Goal: Transaction & Acquisition: Purchase product/service

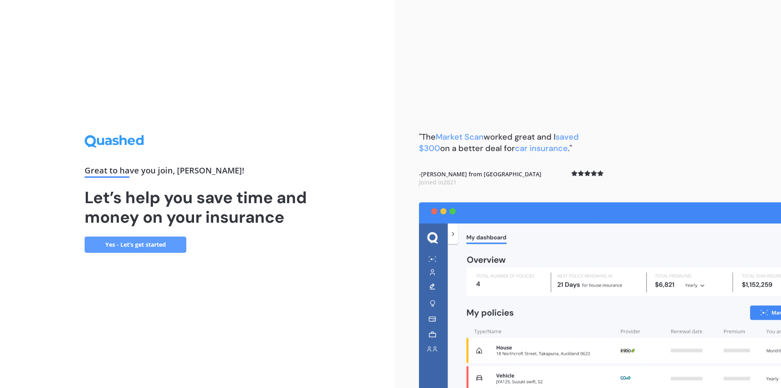
click at [136, 244] on link "Yes - Let’s get started" at bounding box center [136, 244] width 102 height 16
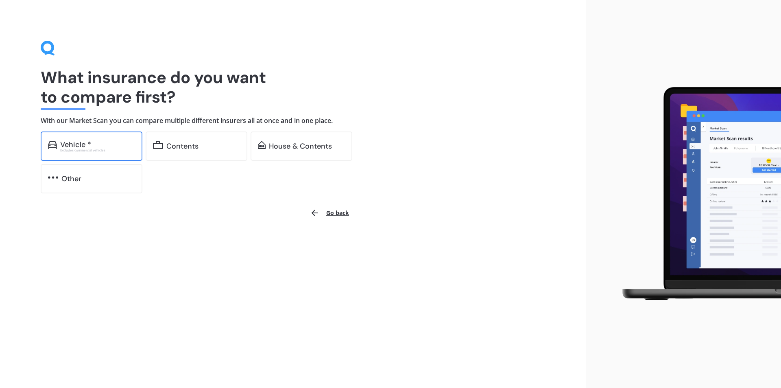
click at [118, 148] on div "Vehicle *" at bounding box center [97, 144] width 75 height 8
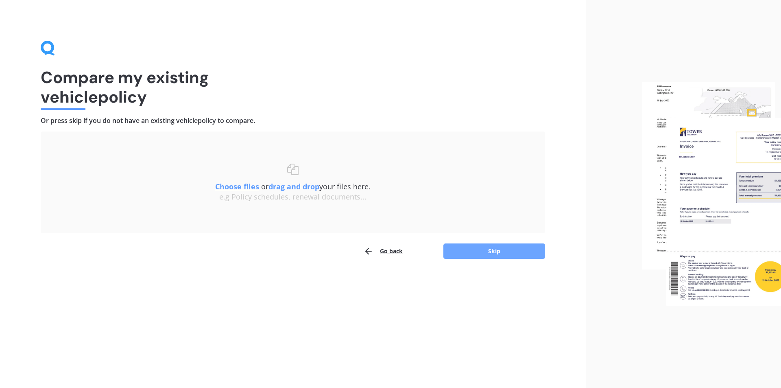
click at [516, 255] on button "Skip" at bounding box center [495, 250] width 102 height 15
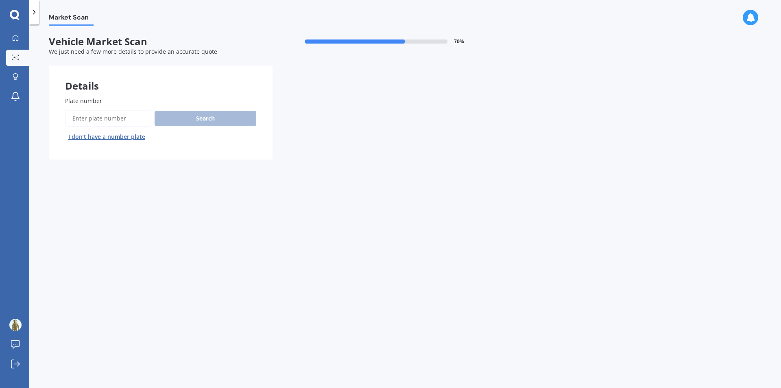
click at [72, 118] on input "Plate number" at bounding box center [108, 118] width 86 height 17
type input "QSG17"
click at [239, 122] on button "Search" at bounding box center [206, 118] width 102 height 15
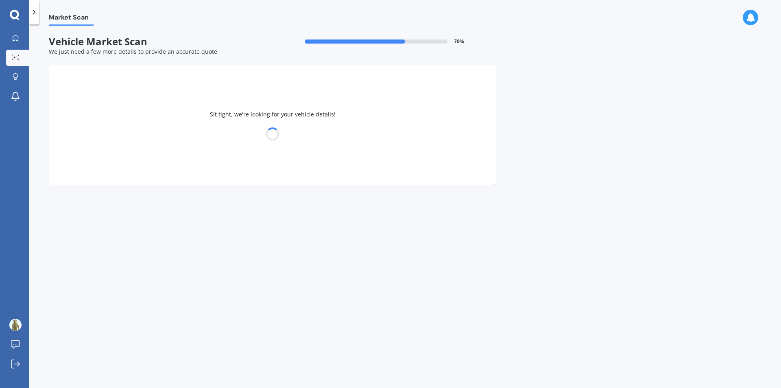
select select "TOYOTA"
select select "PRIUS"
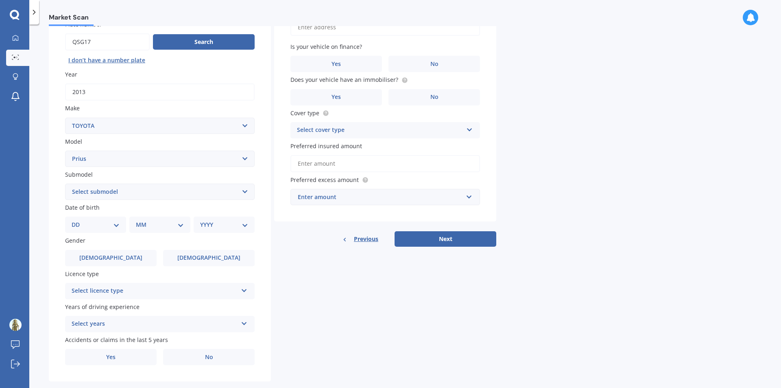
scroll to position [81, 0]
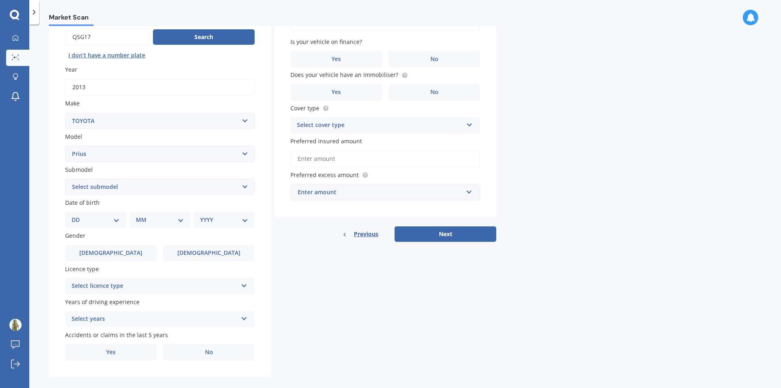
click at [113, 188] on select "Select submodel (All other) Hybrid" at bounding box center [160, 187] width 190 height 16
select select "HYBRID"
click at [65, 179] on select "Select submodel (All other) Hybrid" at bounding box center [160, 187] width 190 height 16
click at [164, 156] on select "Select model 4 Runner 86 [PERSON_NAME] Alphard Altezza Aqua Aristo Aurion Auris…" at bounding box center [160, 154] width 190 height 16
click at [381, 289] on div "Details Plate number Search I don’t have a number plate Year [DATE] Make Select…" at bounding box center [273, 180] width 448 height 393
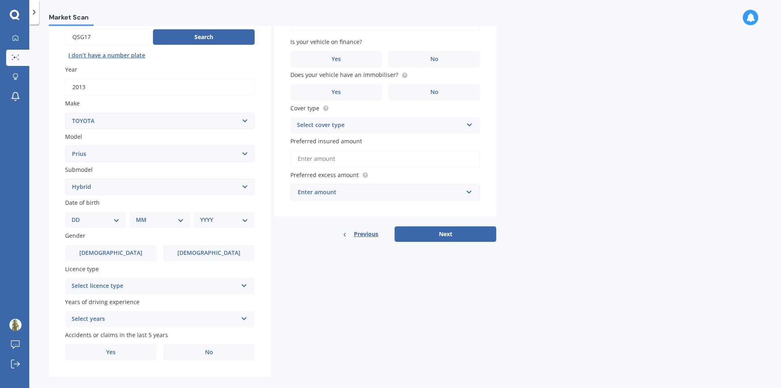
click at [107, 216] on select "DD 01 02 03 04 05 06 07 08 09 10 11 12 13 14 15 16 17 18 19 20 21 22 23 24 25 2…" at bounding box center [96, 219] width 48 height 9
select select "24"
click at [78, 215] on select "DD 01 02 03 04 05 06 07 08 09 10 11 12 13 14 15 16 17 18 19 20 21 22 23 24 25 2…" at bounding box center [96, 219] width 48 height 9
click at [144, 221] on select "MM 01 02 03 04 05 06 07 08 09 10 11 12" at bounding box center [161, 219] width 45 height 9
select select "07"
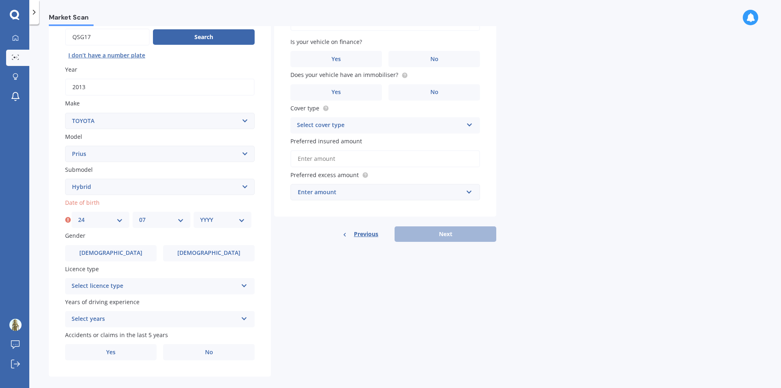
click at [139, 215] on select "MM 01 02 03 04 05 06 07 08 09 10 11 12" at bounding box center [161, 219] width 45 height 9
click at [214, 222] on select "YYYY 2025 2024 2023 2022 2021 2020 2019 2018 2017 2016 2015 2014 2013 2012 2011…" at bounding box center [222, 219] width 45 height 9
select select "1990"
click at [200, 215] on select "YYYY 2025 2024 2023 2022 2021 2020 2019 2018 2017 2016 2015 2014 2013 2012 2011…" at bounding box center [222, 219] width 45 height 9
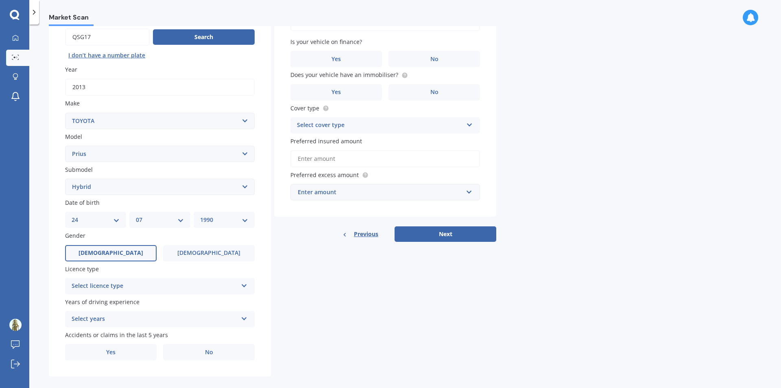
click at [107, 254] on span "[DEMOGRAPHIC_DATA]" at bounding box center [111, 252] width 65 height 7
click at [0, 0] on input "[DEMOGRAPHIC_DATA]" at bounding box center [0, 0] width 0 height 0
click at [125, 285] on div "Select licence type" at bounding box center [155, 286] width 166 height 10
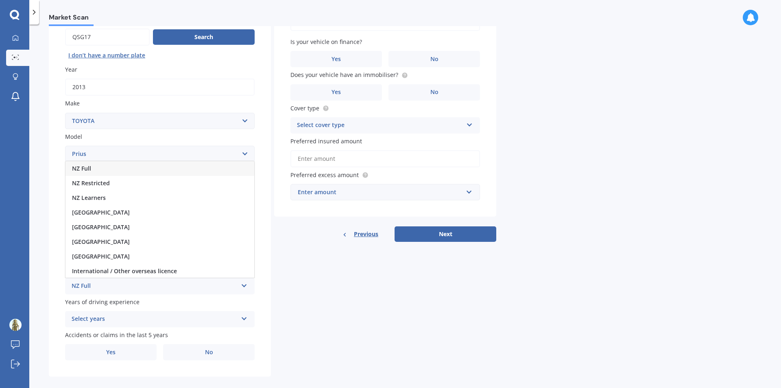
click at [86, 169] on span "NZ Full" at bounding box center [81, 168] width 19 height 8
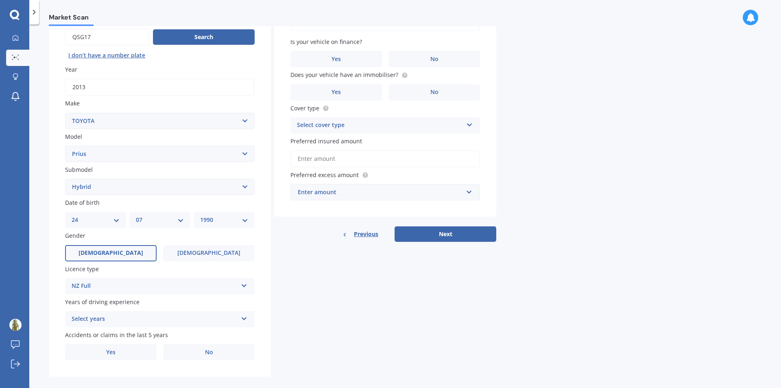
click at [103, 317] on div "Select years" at bounding box center [155, 319] width 166 height 10
click at [85, 245] on span "5 or more years" at bounding box center [94, 245] width 44 height 8
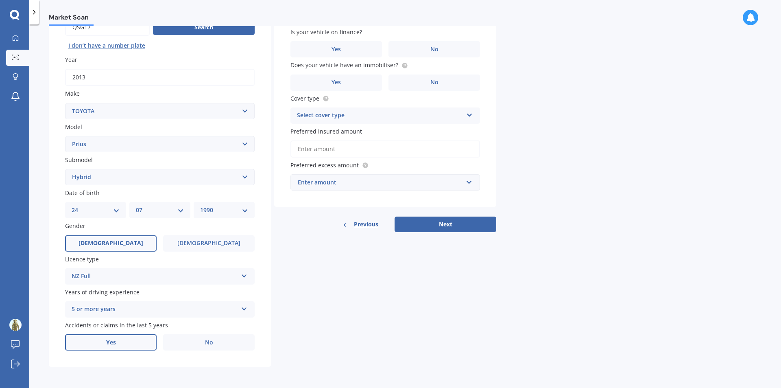
click at [120, 341] on label "Yes" at bounding box center [111, 342] width 92 height 16
click at [0, 0] on input "Yes" at bounding box center [0, 0] width 0 height 0
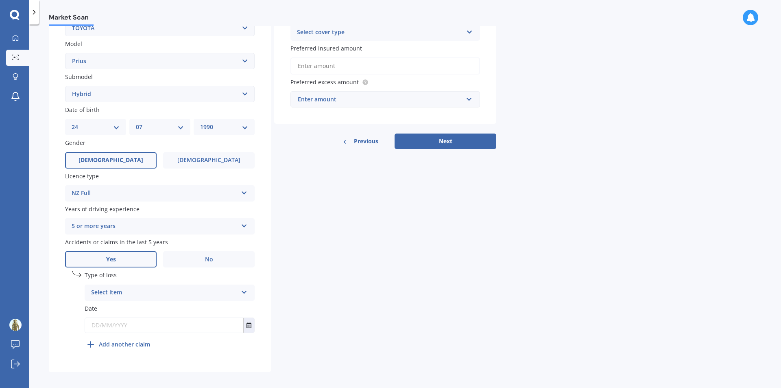
scroll to position [179, 0]
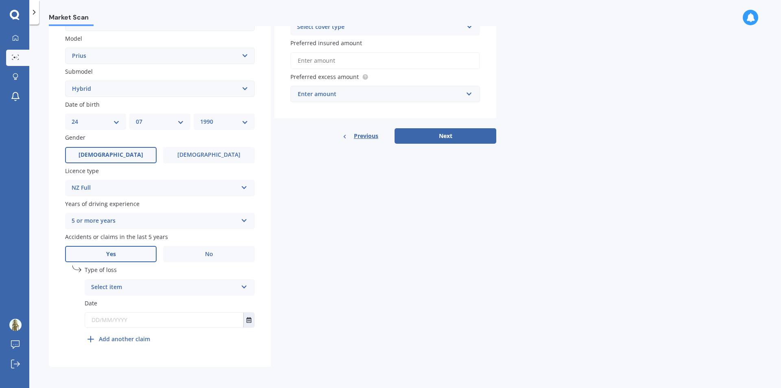
click at [135, 288] on div "Select item" at bounding box center [164, 287] width 147 height 10
click at [126, 304] on span "At fault accident" at bounding box center [115, 303] width 46 height 8
click at [137, 318] on input "text" at bounding box center [164, 320] width 158 height 15
click at [109, 319] on input "12062024" at bounding box center [164, 320] width 158 height 15
type input "[DATE]"
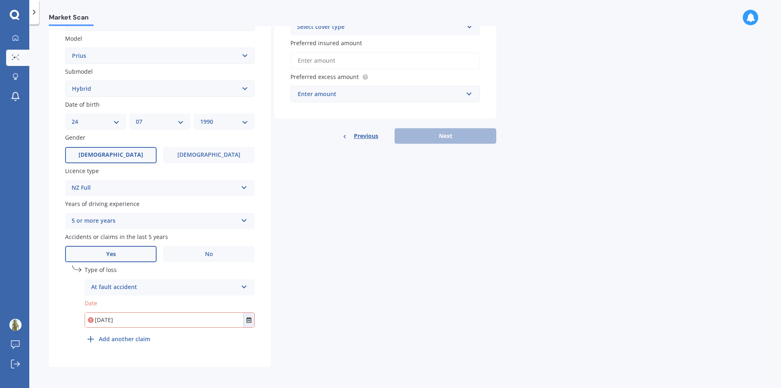
click at [291, 343] on div "Details Plate number Search I don’t have a number plate Year [DATE] Make Select…" at bounding box center [273, 126] width 448 height 481
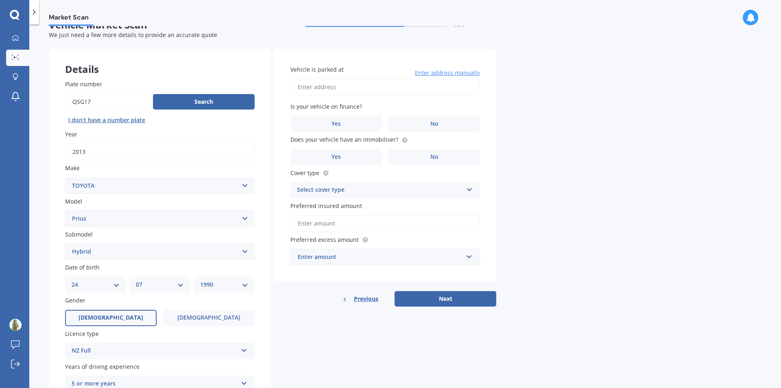
scroll to position [0, 0]
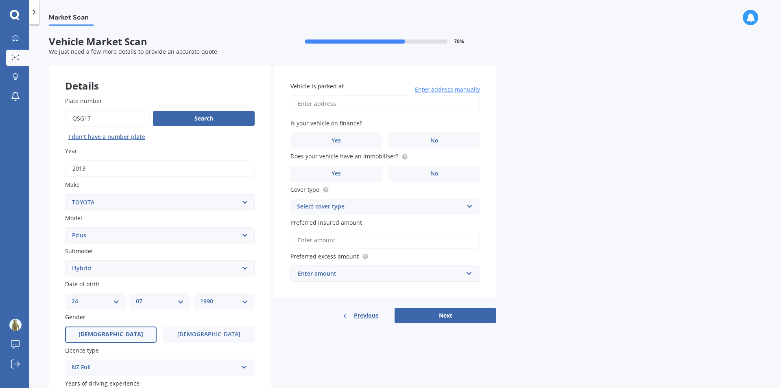
click at [302, 97] on input "Vehicle is parked at" at bounding box center [386, 103] width 190 height 17
type input "[STREET_ADDRESS]"
click at [405, 135] on label "No" at bounding box center [435, 140] width 92 height 16
click at [0, 0] on input "No" at bounding box center [0, 0] width 0 height 0
click at [469, 173] on label "No" at bounding box center [435, 174] width 92 height 16
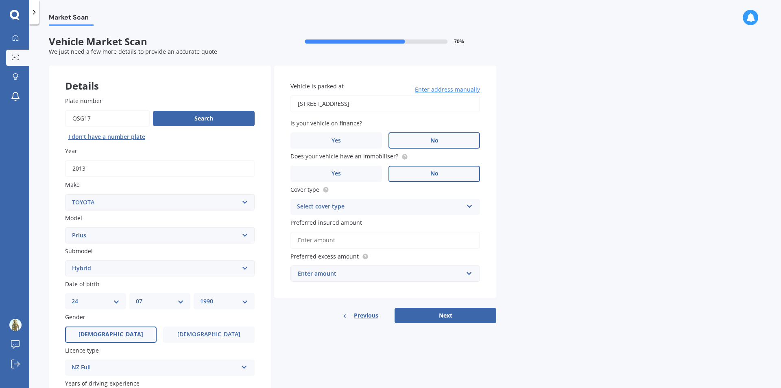
click at [0, 0] on input "No" at bounding box center [0, 0] width 0 height 0
click at [329, 206] on div "Select cover type" at bounding box center [380, 207] width 166 height 10
click at [334, 221] on span "Comprehensive" at bounding box center [319, 223] width 43 height 8
click at [323, 241] on input "Preferred insured amount" at bounding box center [386, 240] width 190 height 17
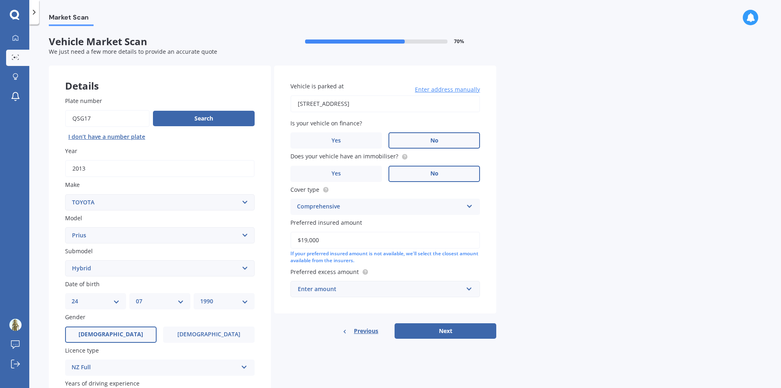
type input "$19,000"
click at [329, 291] on div "Enter amount" at bounding box center [380, 288] width 165 height 9
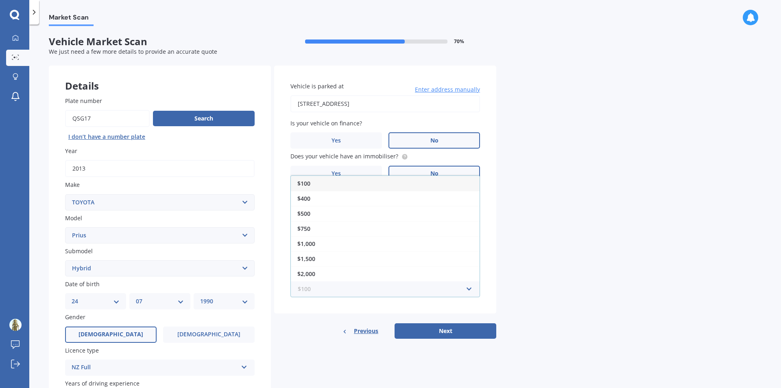
click at [329, 291] on input "text" at bounding box center [382, 288] width 182 height 15
click at [302, 215] on span "$500" at bounding box center [304, 214] width 13 height 8
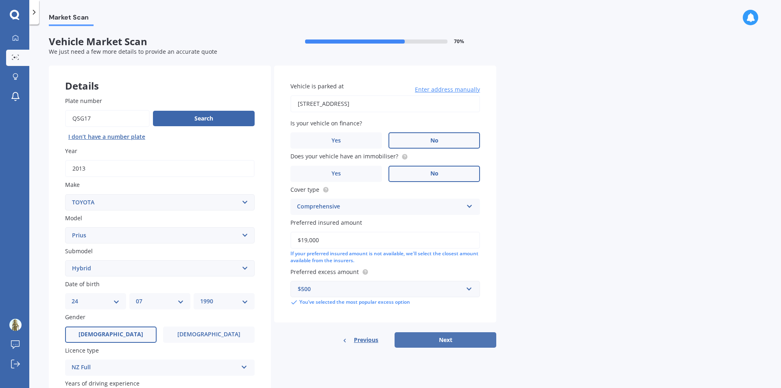
click at [453, 342] on button "Next" at bounding box center [446, 339] width 102 height 15
select select "24"
select select "07"
select select "1990"
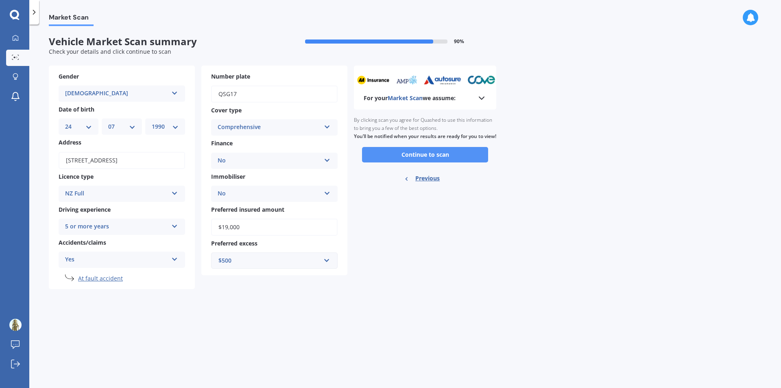
click at [418, 162] on button "Continue to scan" at bounding box center [425, 154] width 126 height 15
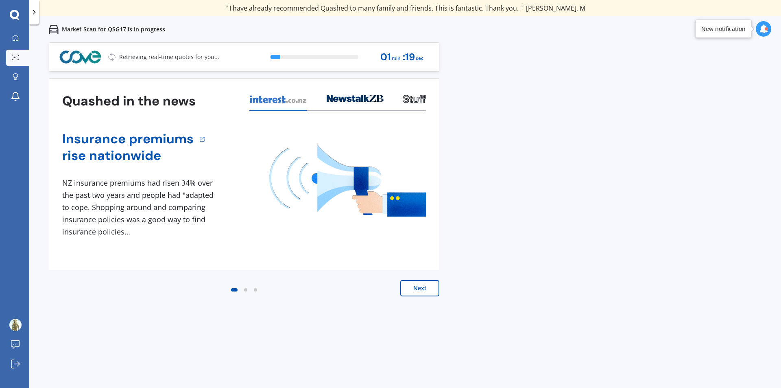
click at [427, 281] on button "Next" at bounding box center [419, 288] width 39 height 16
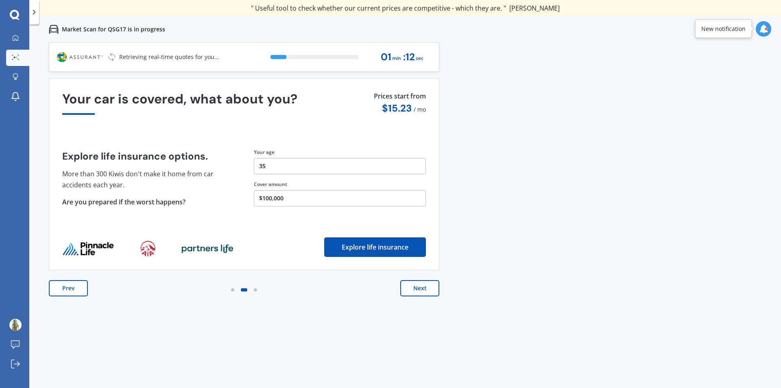
click at [426, 289] on button "Next" at bounding box center [419, 288] width 39 height 16
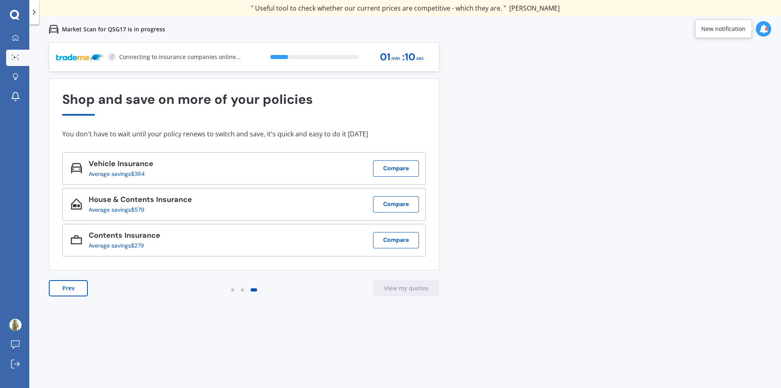
click at [75, 294] on button "Prev" at bounding box center [68, 288] width 39 height 16
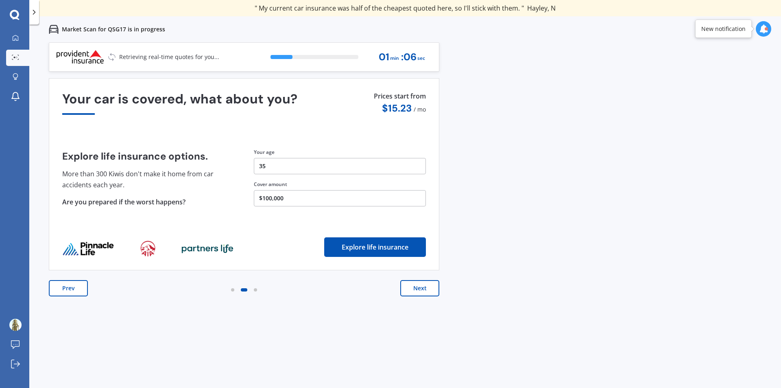
click at [405, 284] on button "Next" at bounding box center [419, 288] width 39 height 16
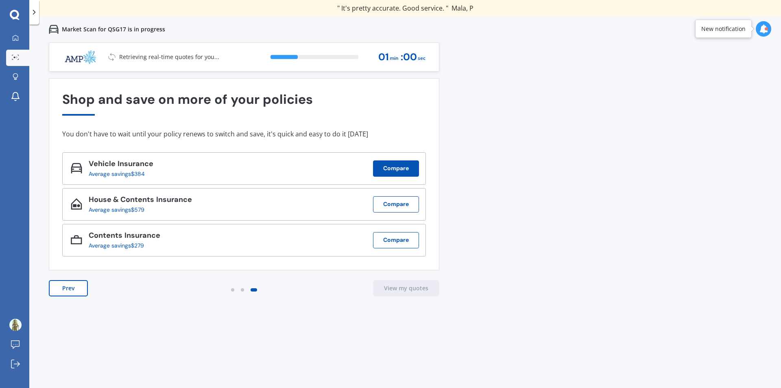
click at [390, 170] on button "Compare" at bounding box center [396, 168] width 46 height 16
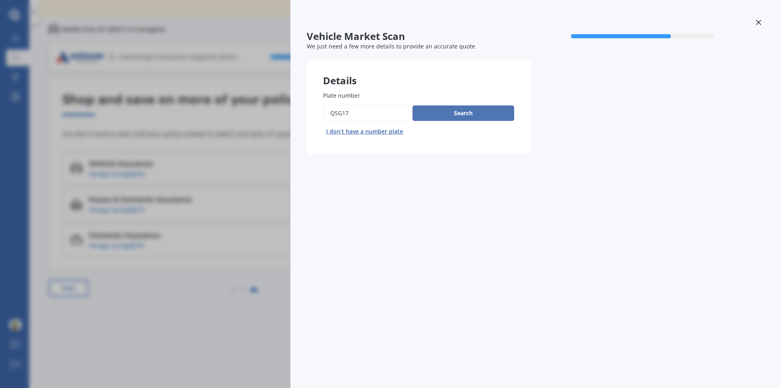
click at [426, 116] on button "Search" at bounding box center [464, 112] width 102 height 15
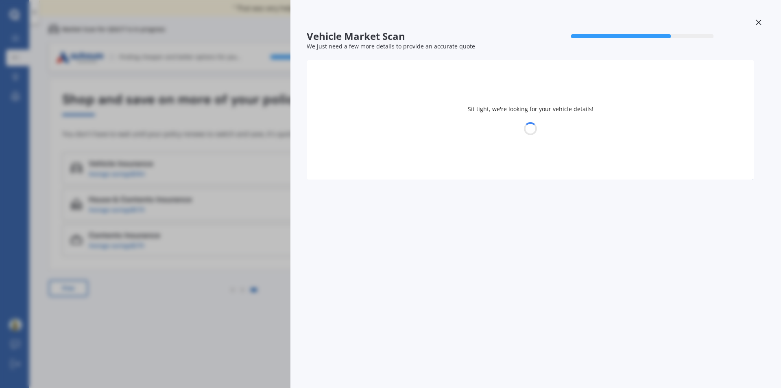
select select "TOYOTA"
select select "PRIUS"
select select "24"
select select "07"
select select "1990"
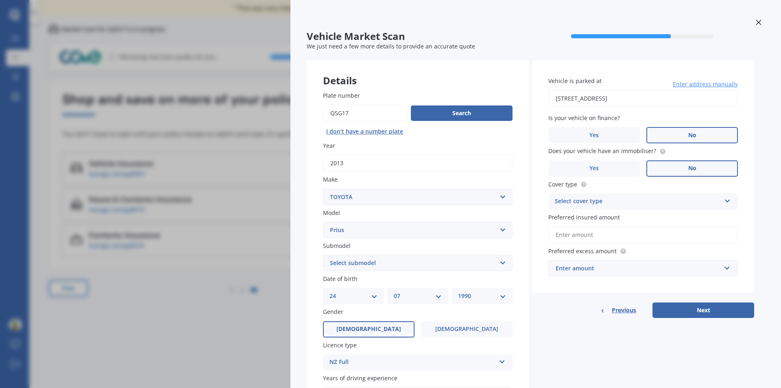
click at [244, 90] on div "Vehicle Market Scan 70 % We just need a few more details to provide an accurate…" at bounding box center [390, 194] width 781 height 388
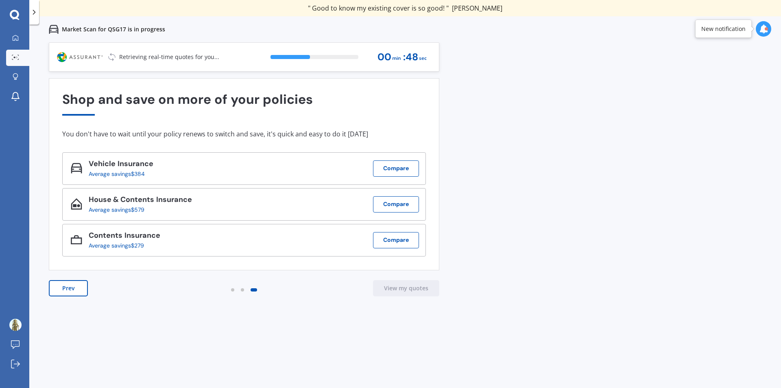
click at [118, 171] on div "Average savings $384" at bounding box center [118, 174] width 58 height 7
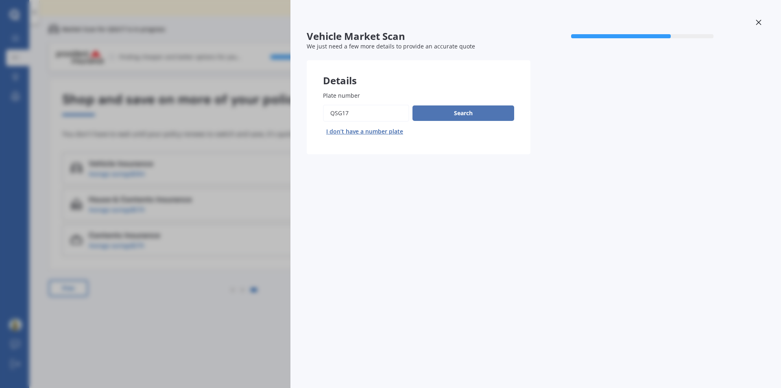
click at [446, 118] on button "Search" at bounding box center [464, 112] width 102 height 15
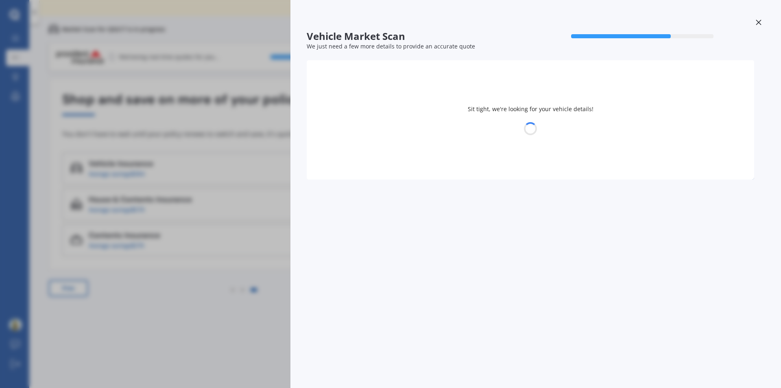
select select "TOYOTA"
select select "PRIUS"
select select "24"
select select "07"
select select "1990"
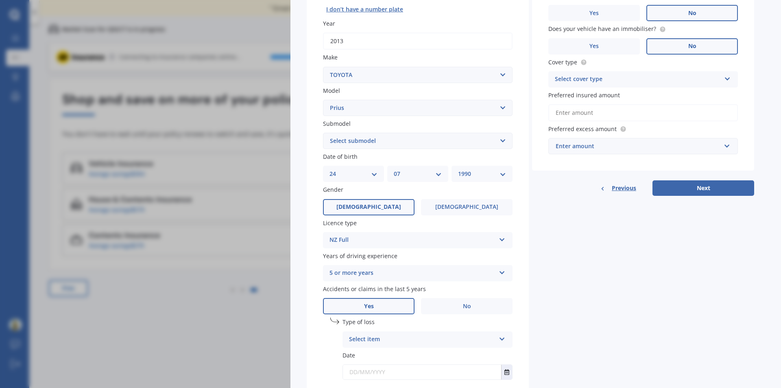
scroll to position [176, 0]
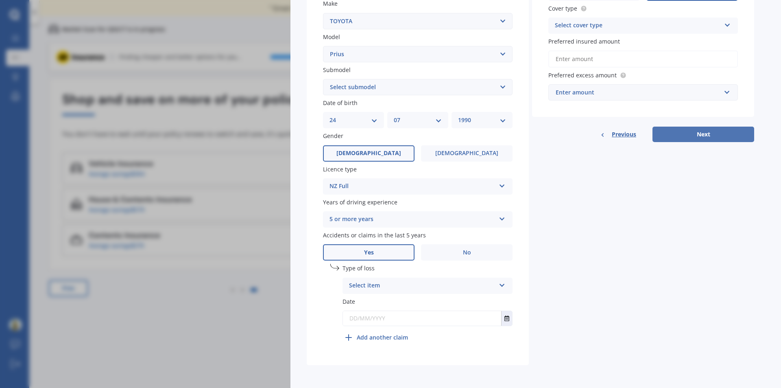
click at [679, 133] on button "Next" at bounding box center [704, 134] width 102 height 15
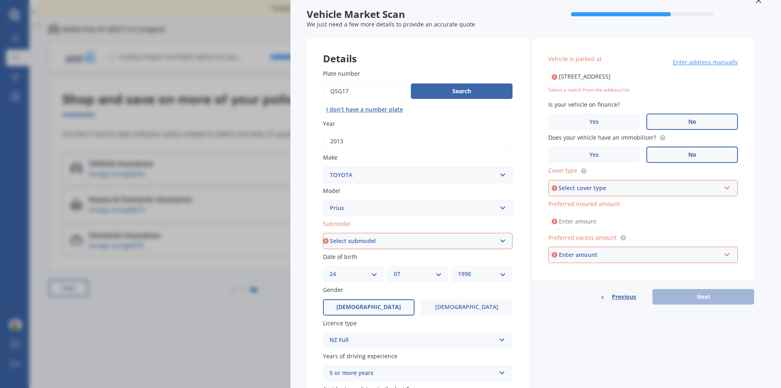
scroll to position [0, 0]
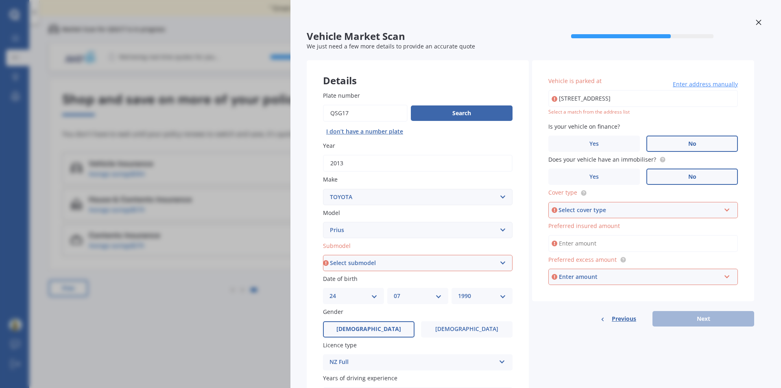
click at [119, 179] on div "Vehicle Market Scan 70 % We just need a few more details to provide an accurate…" at bounding box center [390, 194] width 781 height 388
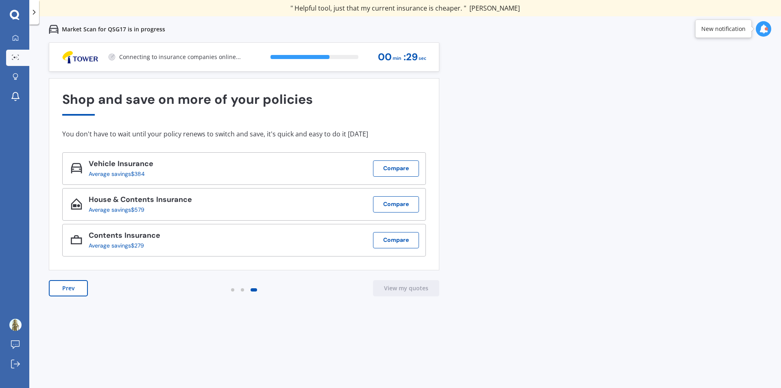
click at [33, 18] on div at bounding box center [34, 12] width 10 height 24
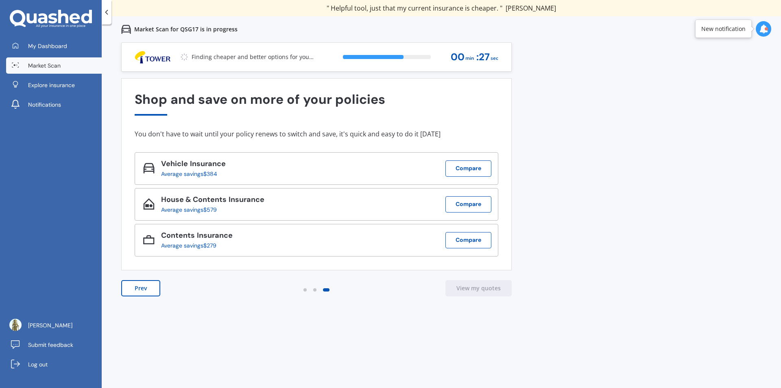
click at [107, 12] on icon at bounding box center [107, 12] width 8 height 8
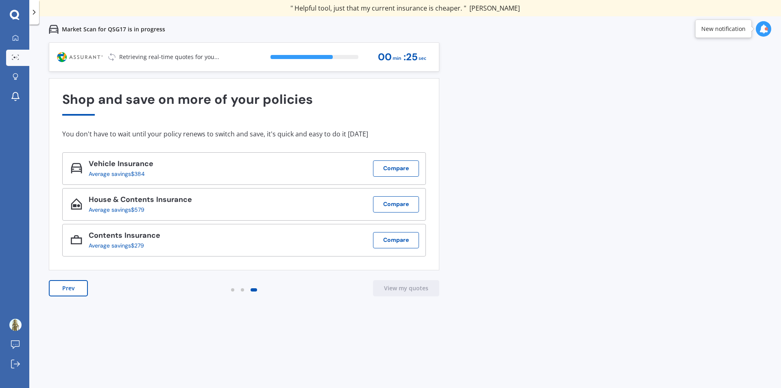
click at [58, 286] on button "Prev" at bounding box center [68, 288] width 39 height 16
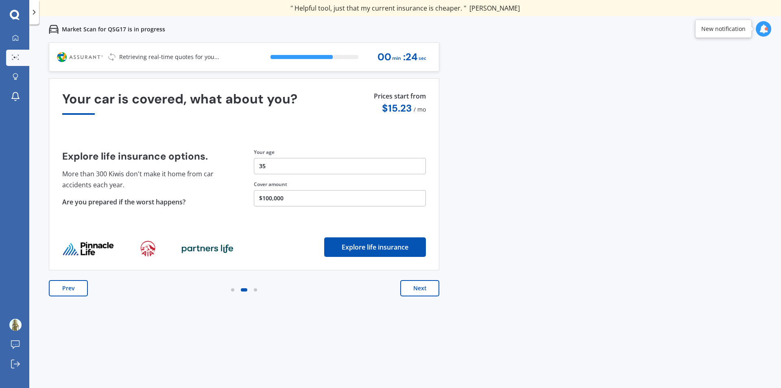
click at [65, 287] on button "Prev" at bounding box center [68, 288] width 39 height 16
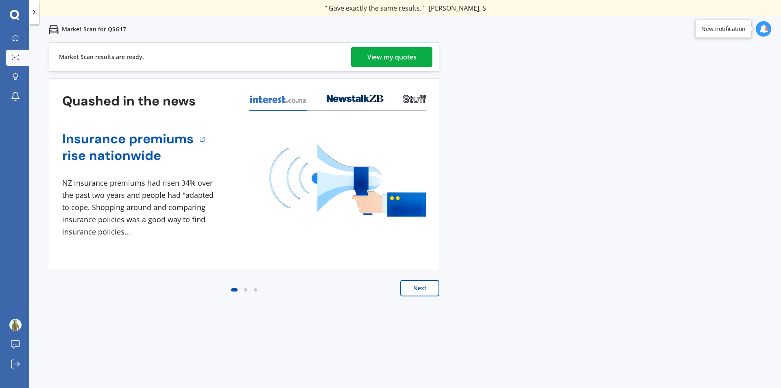
click at [396, 53] on div "View my quotes" at bounding box center [392, 57] width 49 height 20
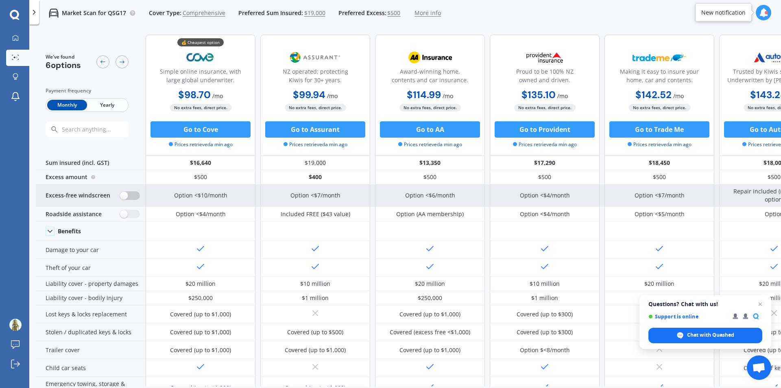
click at [125, 197] on label at bounding box center [130, 195] width 20 height 9
radio input "true"
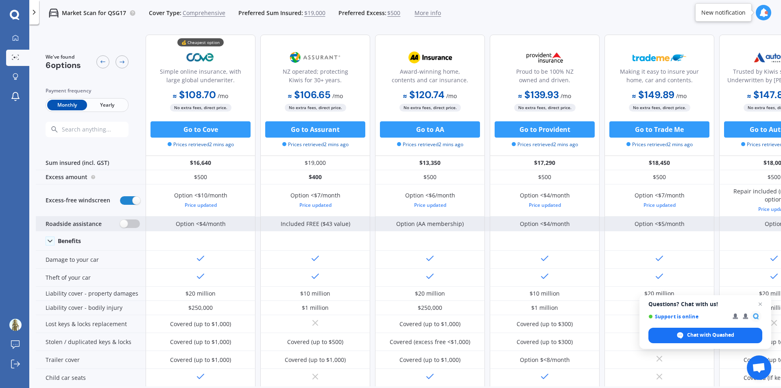
click at [129, 226] on label at bounding box center [130, 223] width 20 height 9
radio input "true"
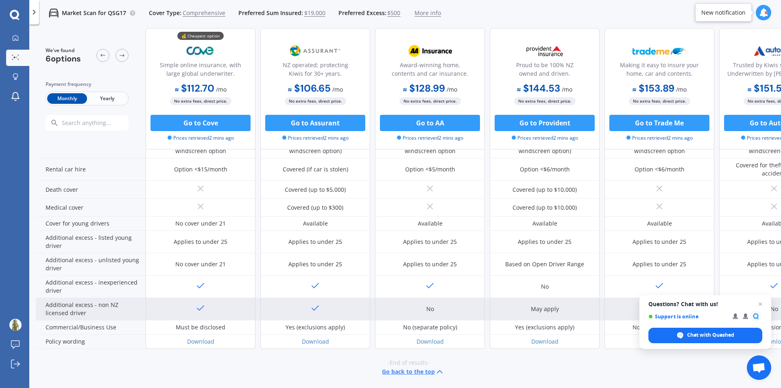
scroll to position [368, 0]
